Goal: Information Seeking & Learning: Understand process/instructions

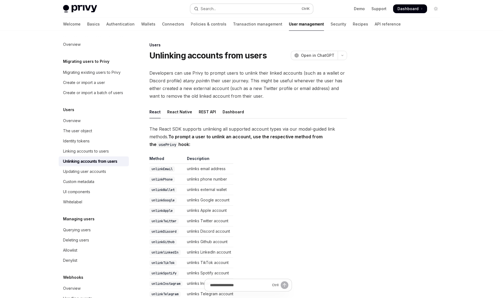
click at [215, 7] on div "Search..." at bounding box center [208, 8] width 15 height 7
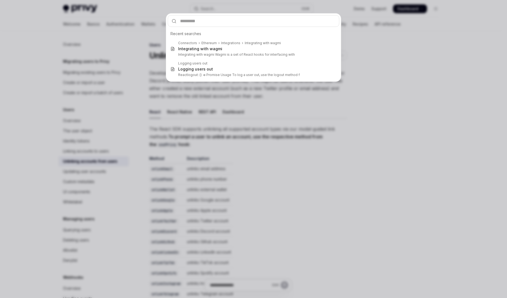
click at [420, 88] on div "Recent searches Connectors Ethereum Integrations Integrating with wagmi Integra…" at bounding box center [253, 149] width 507 height 298
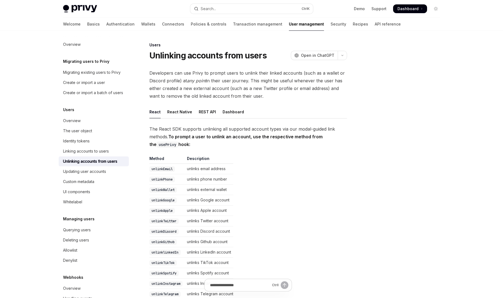
click at [82, 5] on img at bounding box center [80, 9] width 34 height 8
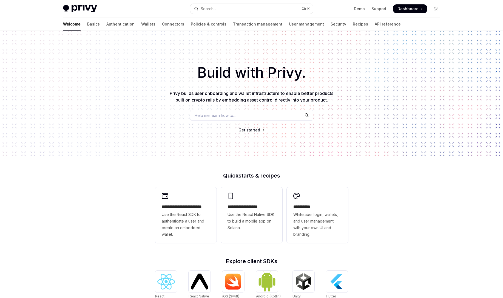
click at [252, 112] on div "Help me learn how to…" at bounding box center [251, 115] width 123 height 11
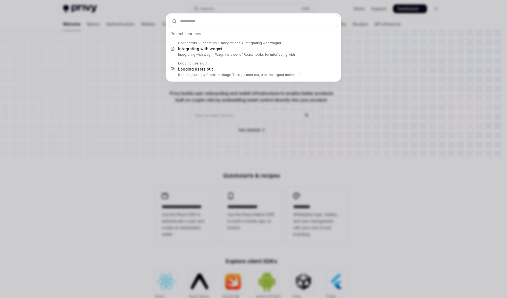
click at [382, 100] on div "Recent searches Connectors Ethereum Integrations Integrating with wagmi Integra…" at bounding box center [253, 149] width 507 height 298
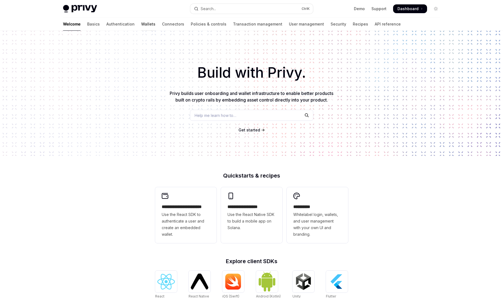
click at [141, 21] on link "Wallets" at bounding box center [148, 24] width 14 height 13
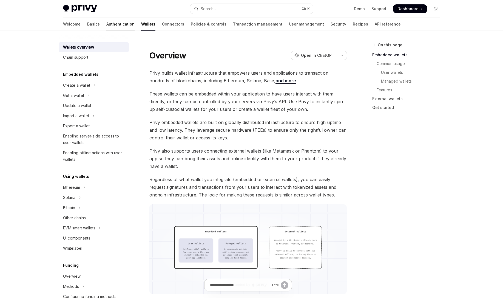
click at [106, 22] on link "Authentication" at bounding box center [120, 24] width 28 height 13
type textarea "*"
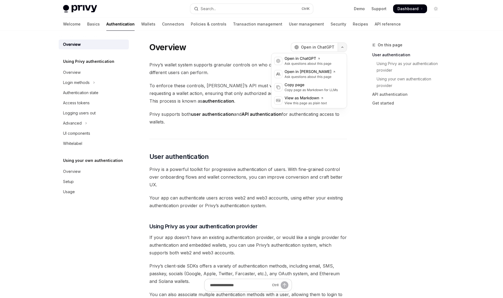
click at [343, 46] on button "button" at bounding box center [342, 47] width 9 height 9
click at [343, 47] on icon "button" at bounding box center [343, 47] width 2 height 1
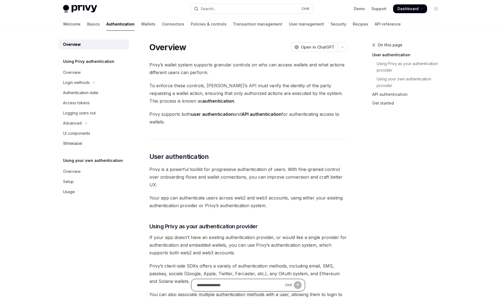
click at [225, 284] on input "Ask a question..." at bounding box center [240, 285] width 86 height 12
type input "**********"
type textarea "*"
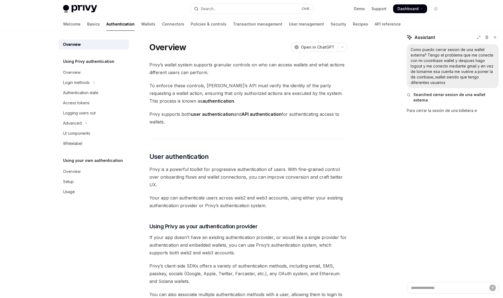
type textarea "*"
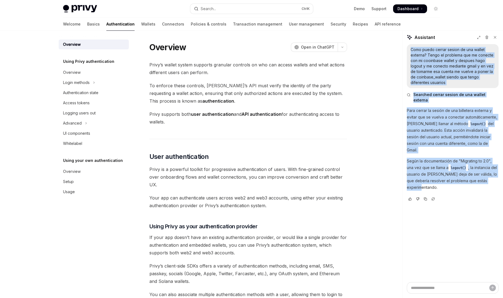
drag, startPoint x: 413, startPoint y: 49, endPoint x: 501, endPoint y: 167, distance: 146.7
click at [501, 167] on div "Como puedo cerrar sesion de una wallet externa? Tengo el problema que me conect…" at bounding box center [453, 163] width 101 height 238
copy div "Como puedo cerrar sesion de una wallet externa? Tengo el problema que me conect…"
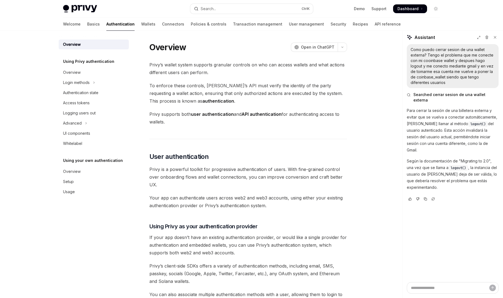
click at [290, 112] on span "Privy supports both user authentication and API authentication for authenticati…" at bounding box center [248, 117] width 198 height 15
click at [417, 292] on textarea "Ask a question..." at bounding box center [453, 288] width 92 height 12
paste textarea "**********"
type textarea "**********"
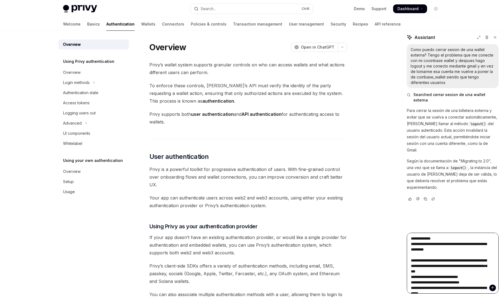
scroll to position [74, 0]
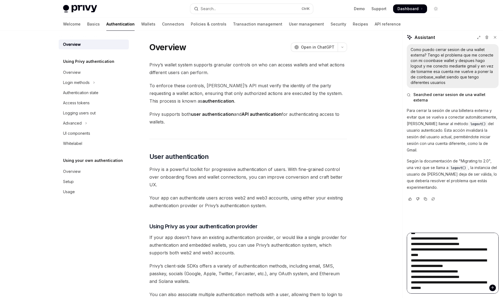
type textarea "*"
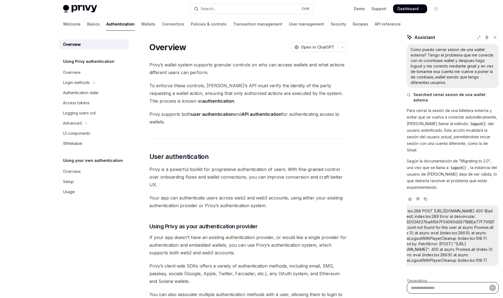
scroll to position [19, 0]
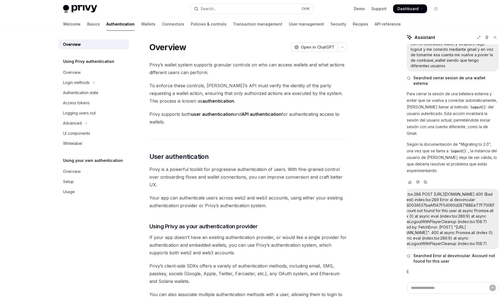
type textarea "*"
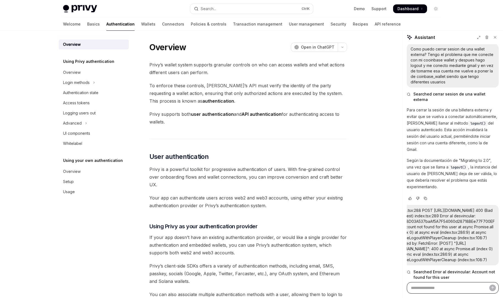
scroll to position [0, 0]
click at [448, 226] on div "index.tsx:288 POST [URL][DOMAIN_NAME] 400 (Bad Request) index.tsx:289 Error al …" at bounding box center [446, 235] width 98 height 55
copy div "0x308D03A537baAf5A7F54060d28718BEe77F700EF"
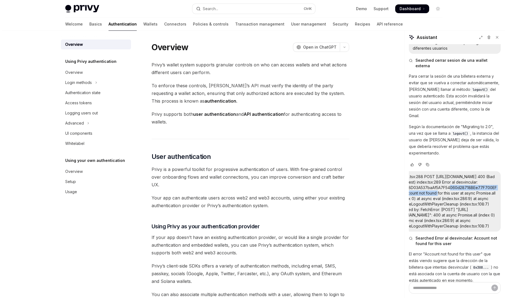
scroll to position [128, 0]
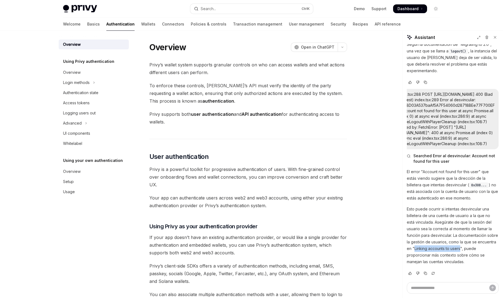
drag, startPoint x: 434, startPoint y: 247, endPoint x: 480, endPoint y: 248, distance: 45.3
click at [480, 248] on p "Esto puede ocurrir si intentas desvincular una billetera de una cuenta de usuar…" at bounding box center [453, 235] width 92 height 59
copy p "Linking accounts to users"
click at [225, 8] on button "Search... Ctrl K" at bounding box center [251, 9] width 123 height 10
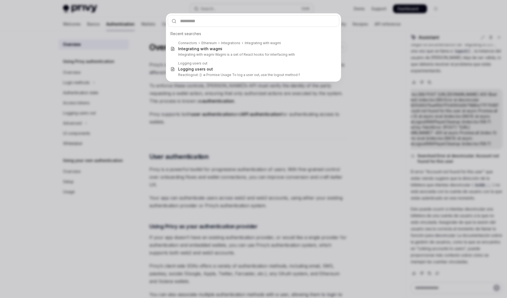
type input "**********"
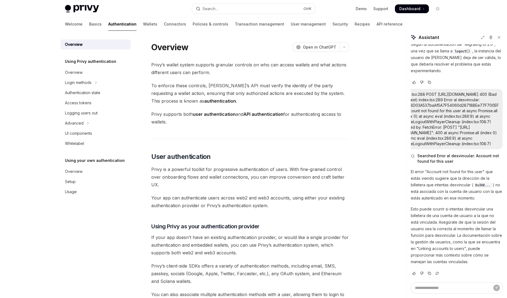
type textarea "*"
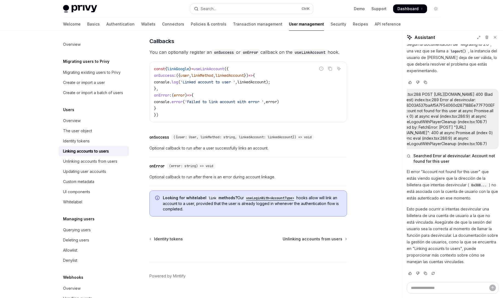
scroll to position [590, 0]
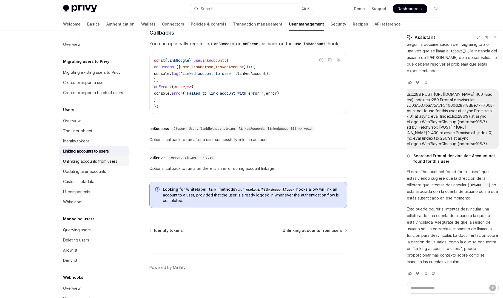
click at [81, 165] on div "Unlinking accounts from users" at bounding box center [90, 161] width 54 height 7
click at [86, 165] on div "Unlinking accounts from users" at bounding box center [90, 161] width 54 height 7
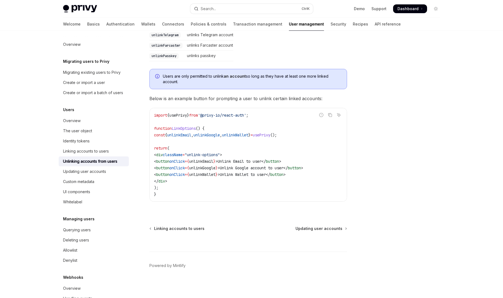
scroll to position [260, 0]
click at [392, 83] on div at bounding box center [402, 170] width 83 height 256
